Goal: Navigation & Orientation: Go to known website

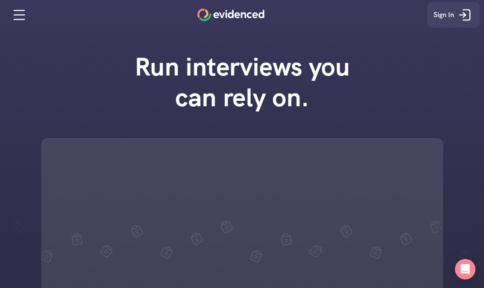
click at [477, 29] on nav "Sign In" at bounding box center [242, 15] width 484 height 30
click at [476, 24] on link "Sign In" at bounding box center [453, 15] width 53 height 26
